Goal: Task Accomplishment & Management: Complete application form

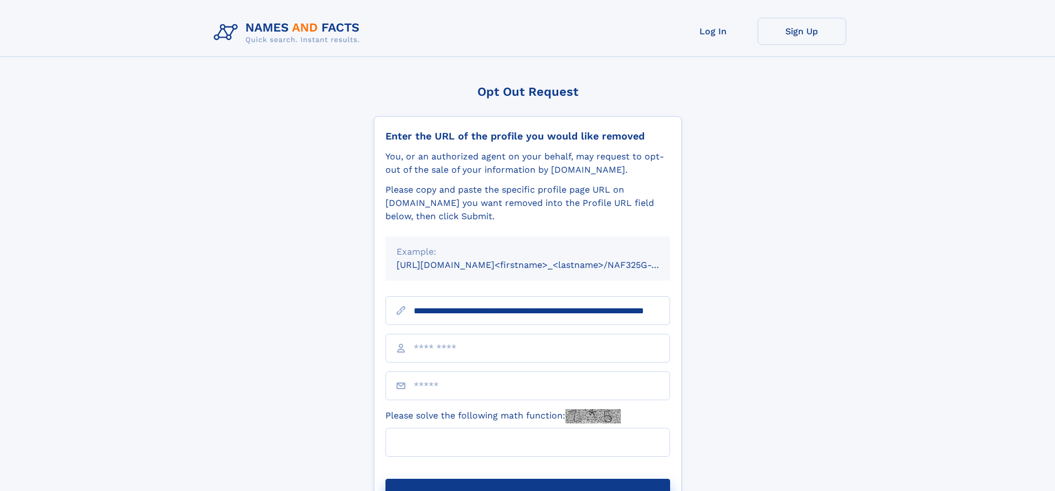
scroll to position [0, 92]
type input "**********"
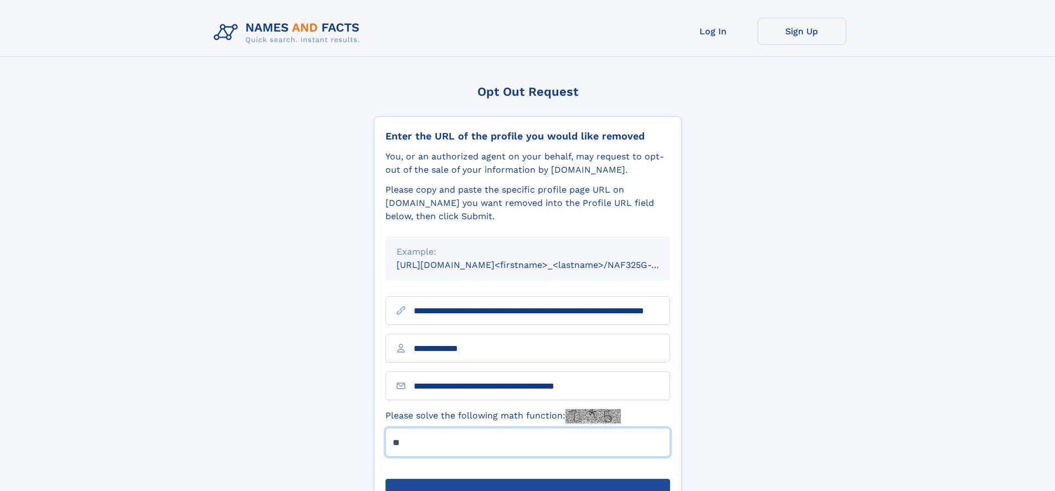
type input "**"
click at [527, 479] on button "Submit Opt Out Request" at bounding box center [527, 496] width 285 height 35
